Goal: Task Accomplishment & Management: Use online tool/utility

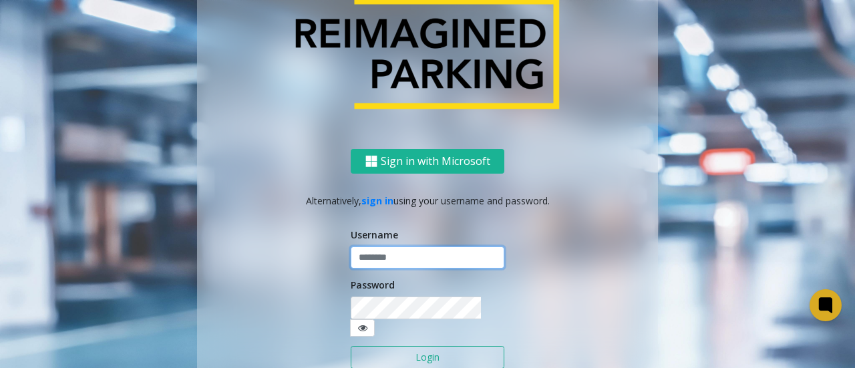
click at [391, 269] on input "text" at bounding box center [428, 257] width 154 height 23
type input "********"
click at [367, 323] on icon at bounding box center [362, 327] width 9 height 9
click at [465, 348] on button "Login" at bounding box center [428, 357] width 154 height 23
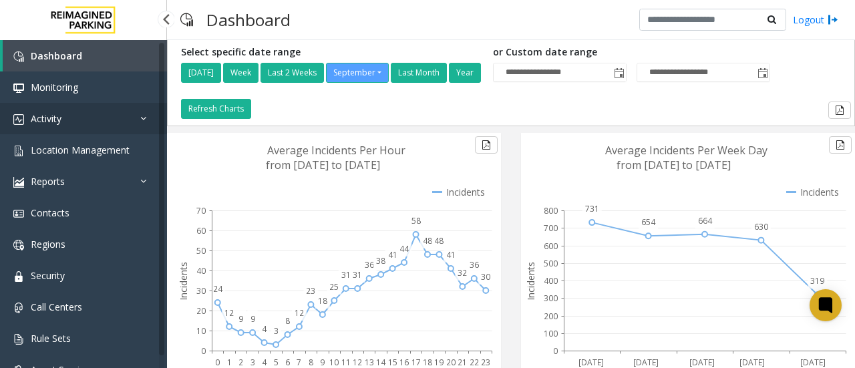
click at [67, 115] on link "Activity" at bounding box center [83, 118] width 167 height 31
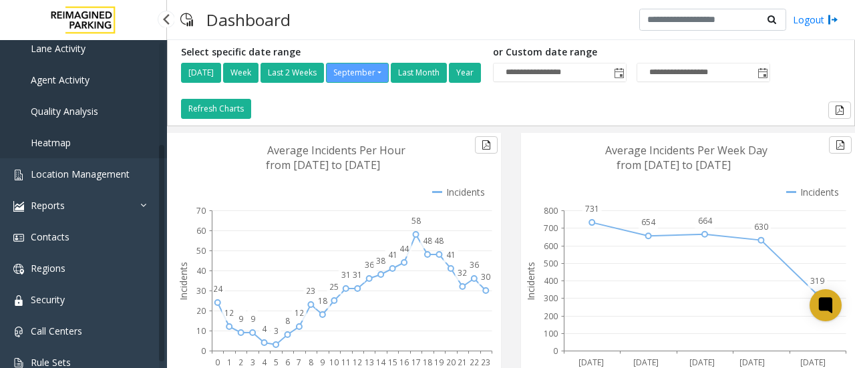
scroll to position [174, 0]
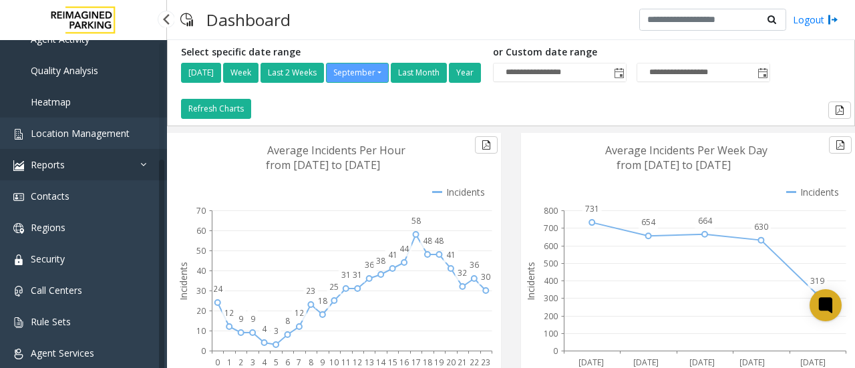
click at [63, 170] on span "Reports" at bounding box center [48, 164] width 34 height 13
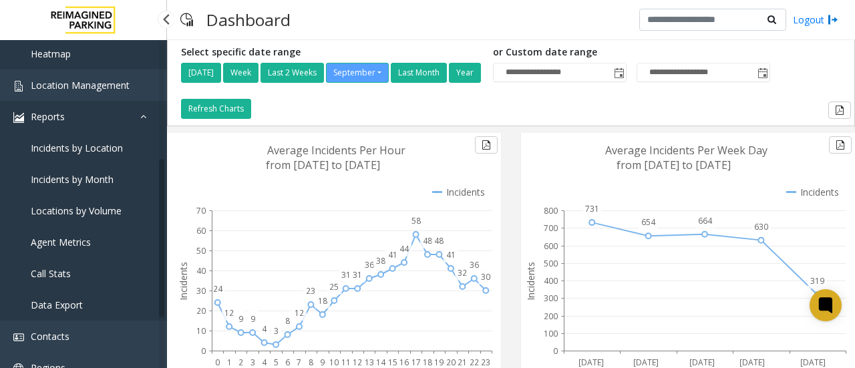
scroll to position [240, 0]
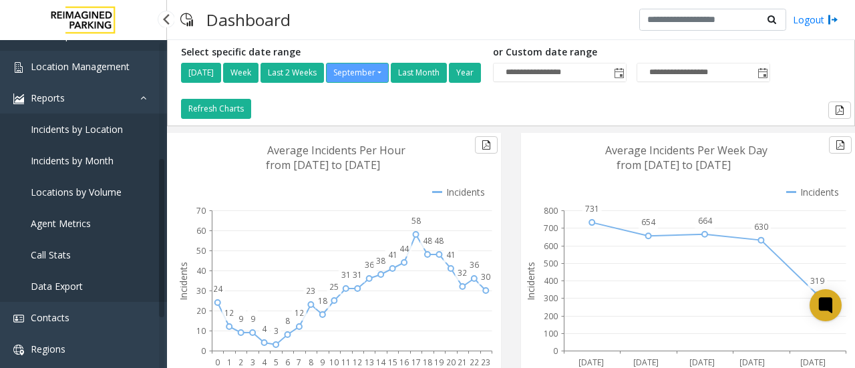
click at [100, 196] on span "Locations by Volume" at bounding box center [76, 192] width 91 height 13
click at [104, 192] on span "Locations by Volume" at bounding box center [76, 192] width 91 height 13
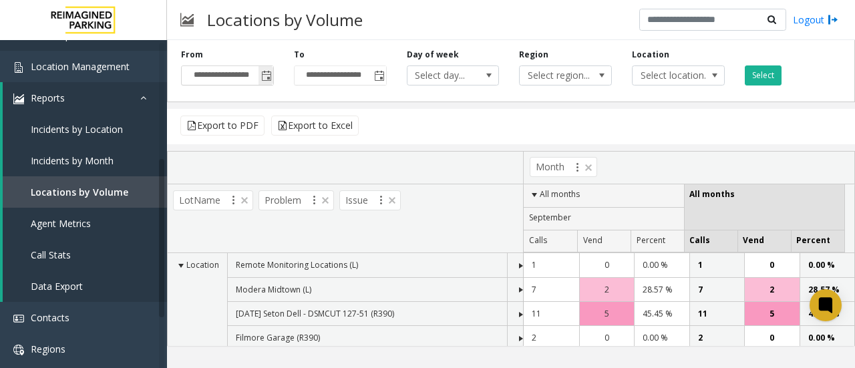
click at [268, 75] on span "Toggle popup" at bounding box center [266, 76] width 11 height 11
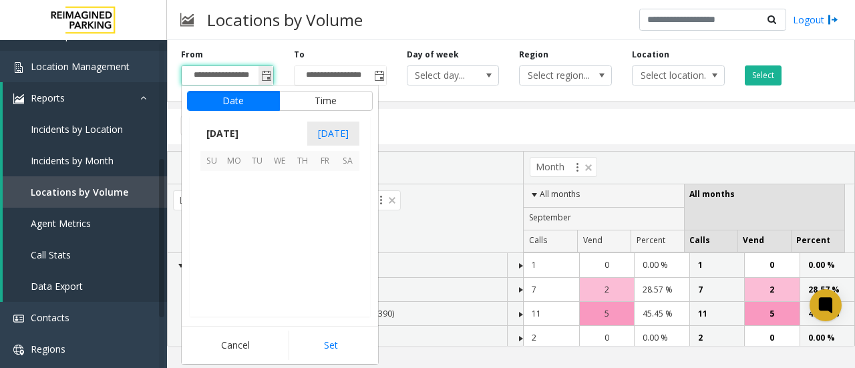
scroll to position [239692, 0]
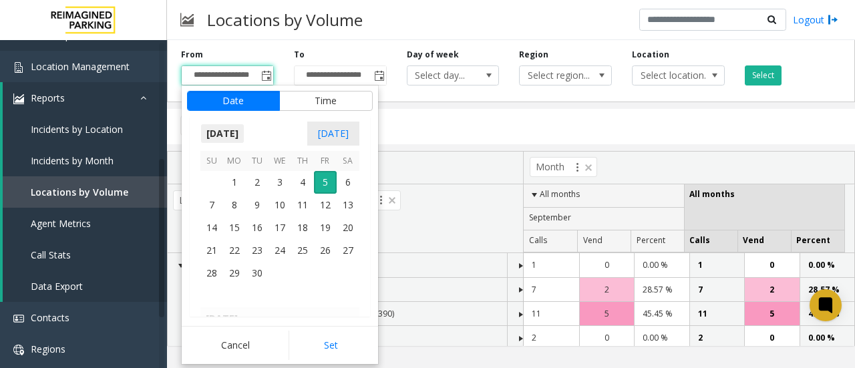
click at [244, 131] on span "[DATE]" at bounding box center [222, 134] width 44 height 20
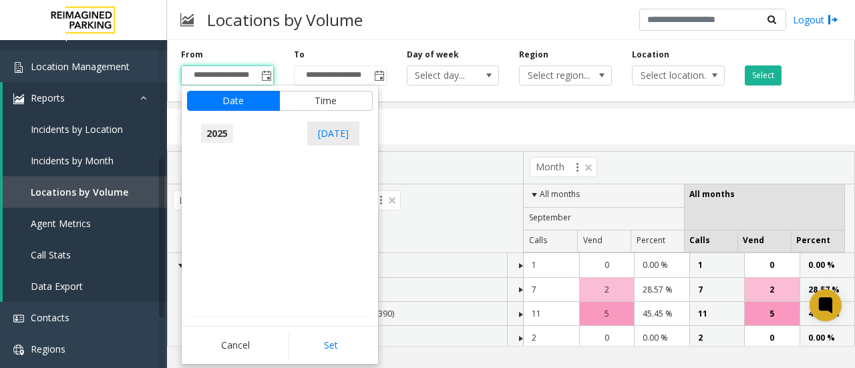
scroll to position [14256, 0]
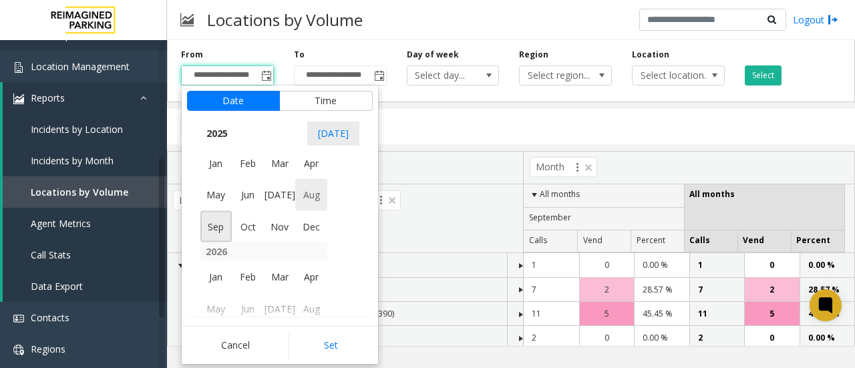
click at [307, 200] on span "Aug" at bounding box center [311, 195] width 32 height 32
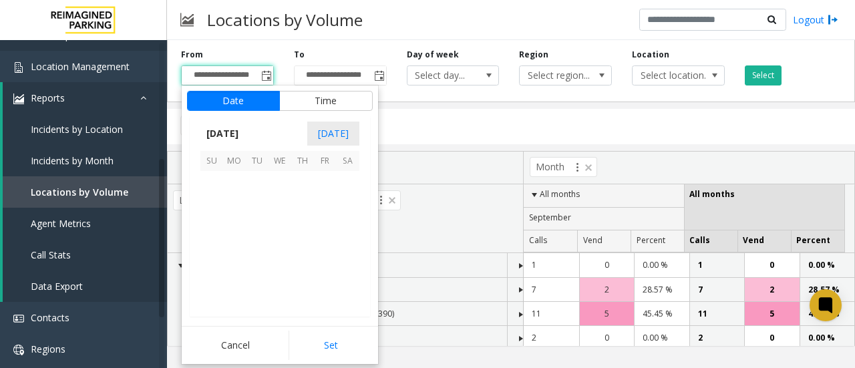
scroll to position [239533, 0]
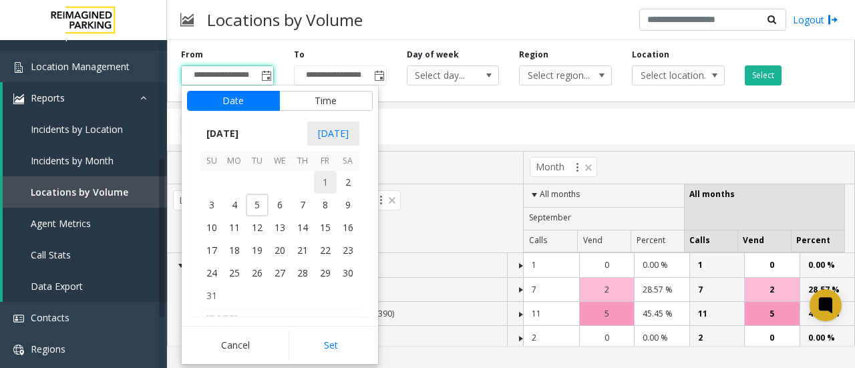
click at [328, 180] on span "1" at bounding box center [325, 182] width 23 height 23
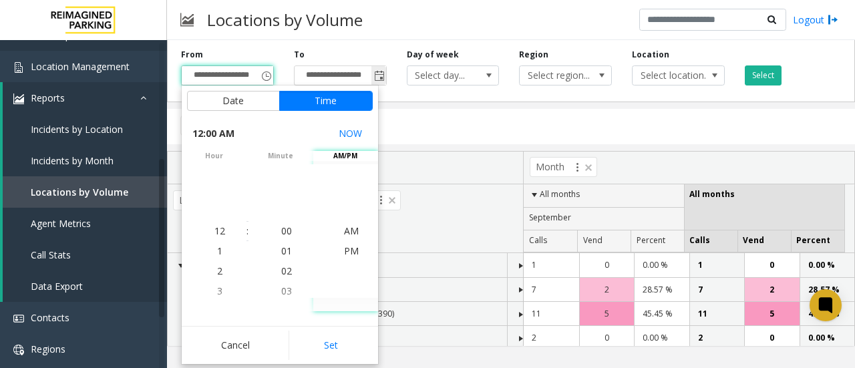
click at [379, 75] on span "Toggle popup" at bounding box center [379, 76] width 11 height 11
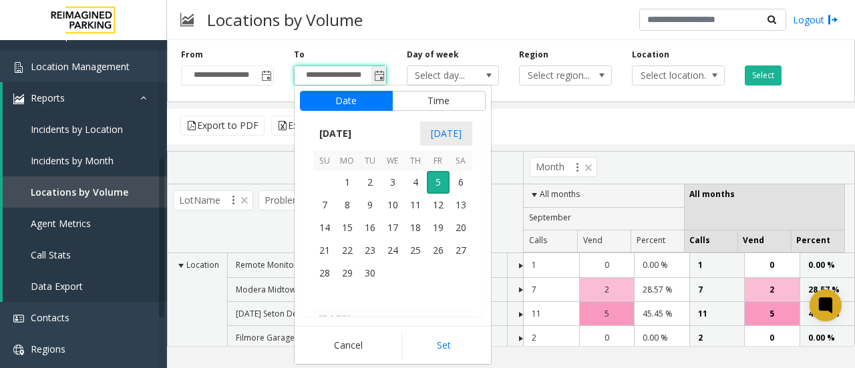
scroll to position [20, 0]
click at [357, 132] on span "[DATE]" at bounding box center [335, 134] width 44 height 20
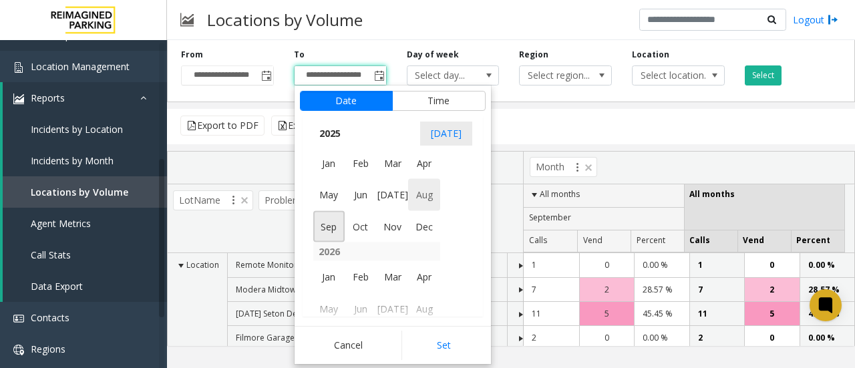
click at [423, 200] on span "Aug" at bounding box center [424, 195] width 32 height 32
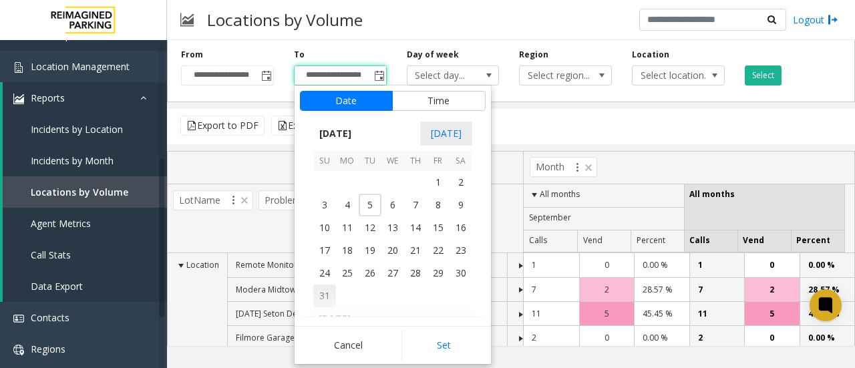
click at [319, 297] on span "31" at bounding box center [324, 296] width 23 height 23
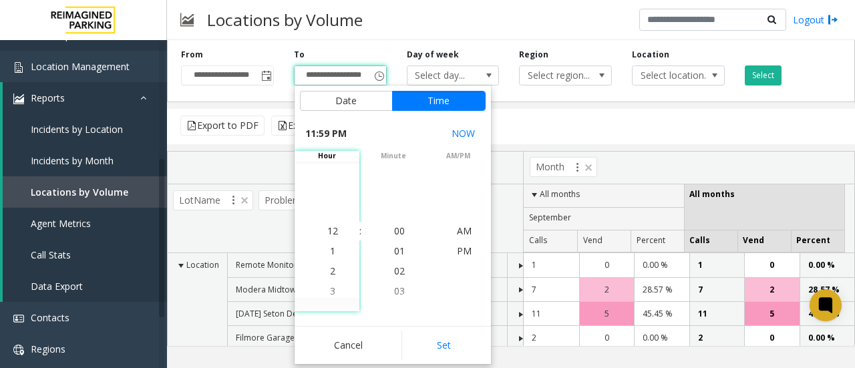
scroll to position [20, 0]
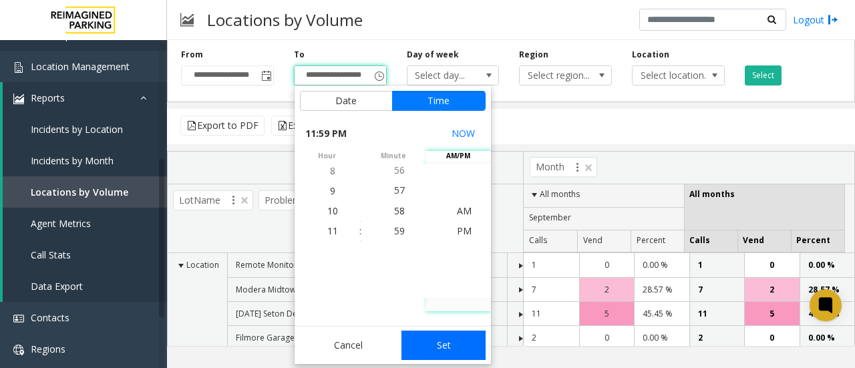
click at [450, 341] on button "Set" at bounding box center [443, 345] width 84 height 29
type input "**********"
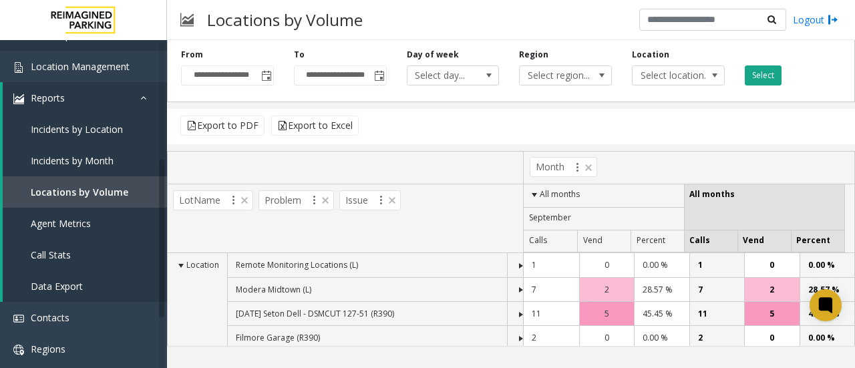
click at [751, 80] on button "Select" at bounding box center [763, 75] width 37 height 20
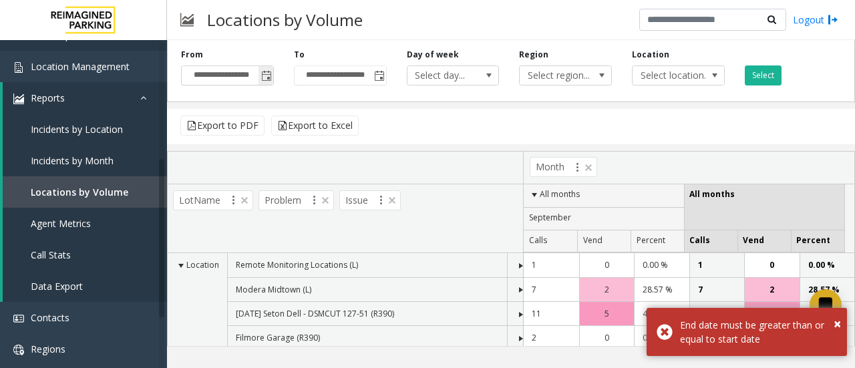
click at [260, 77] on span "Toggle popup" at bounding box center [265, 75] width 15 height 21
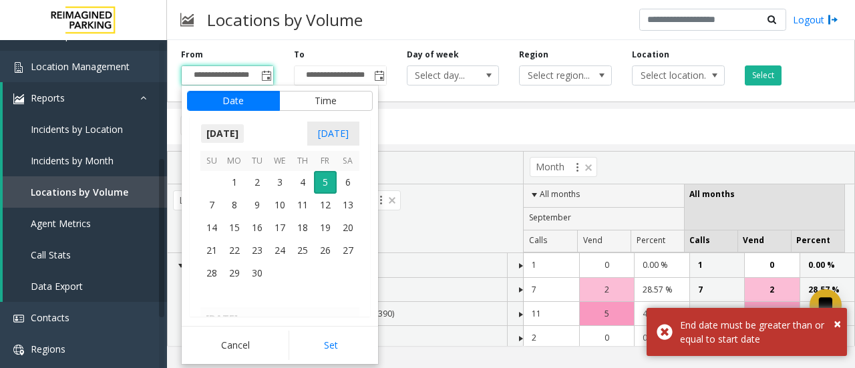
click at [240, 133] on span "[DATE]" at bounding box center [222, 134] width 44 height 20
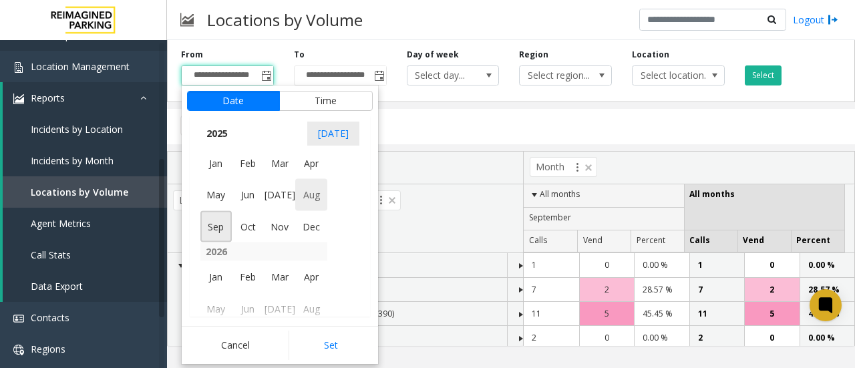
click at [312, 192] on span "Aug" at bounding box center [311, 195] width 32 height 32
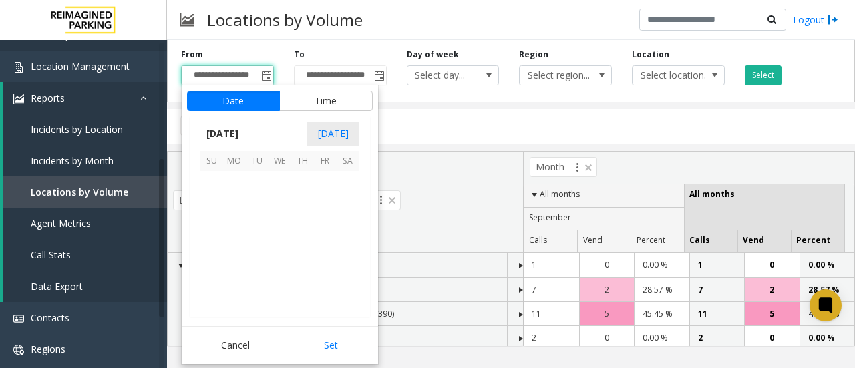
scroll to position [239533, 0]
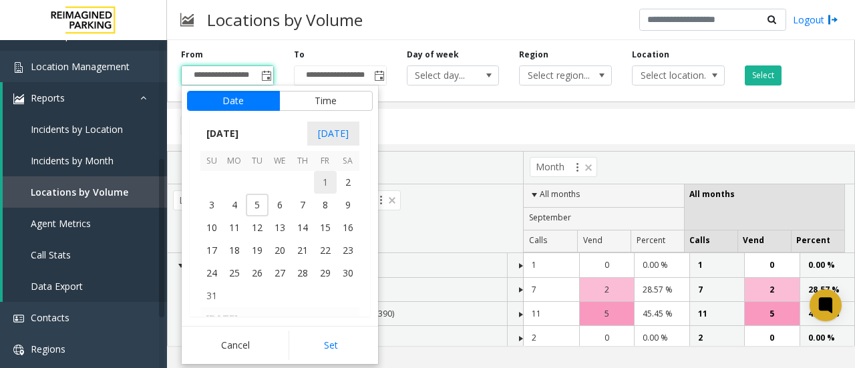
click at [321, 185] on span "1" at bounding box center [325, 182] width 23 height 23
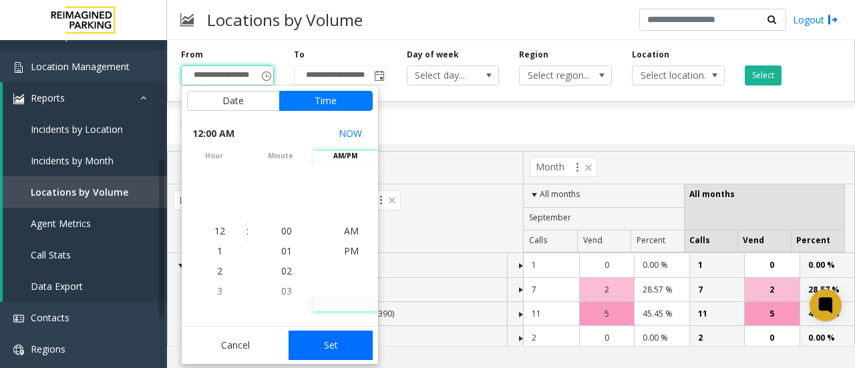
click at [337, 342] on button "Set" at bounding box center [331, 345] width 84 height 29
type input "**********"
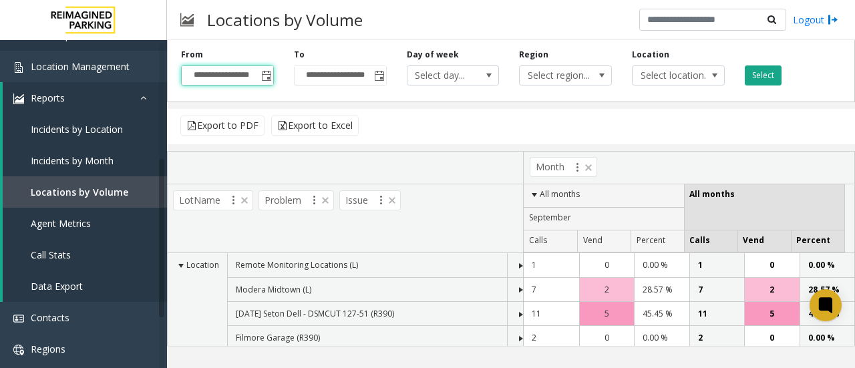
click at [760, 77] on button "Select" at bounding box center [763, 75] width 37 height 20
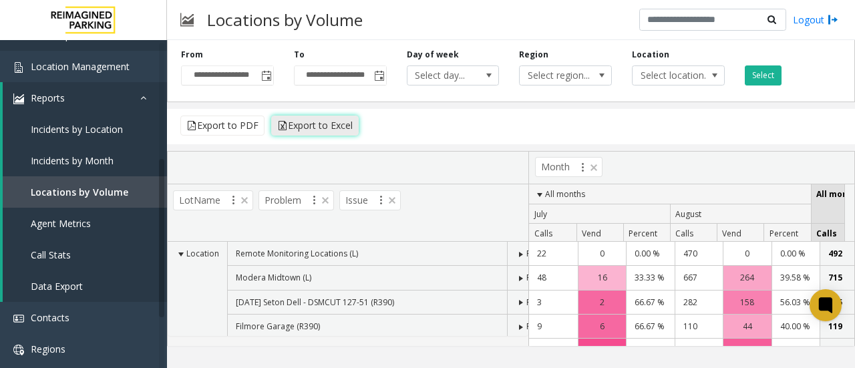
click at [334, 128] on button "Export to Excel" at bounding box center [314, 126] width 87 height 20
